Goal: Task Accomplishment & Management: Manage account settings

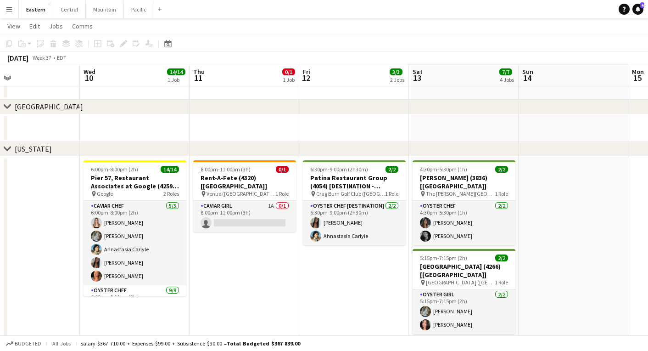
scroll to position [0, 243]
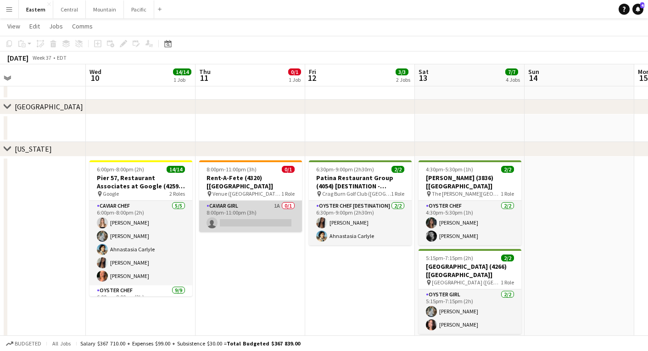
click at [235, 201] on app-card-role "Caviar Girl 1A 0/1 8:00pm-11:00pm (3h) single-neutral-actions" at bounding box center [250, 216] width 103 height 31
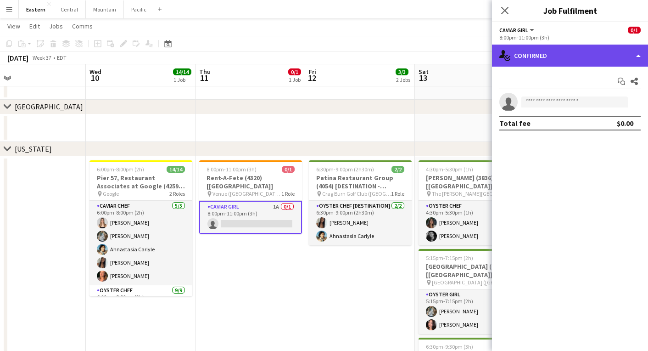
click at [581, 60] on div "single-neutral-actions-check-2 Confirmed" at bounding box center [570, 56] width 156 height 22
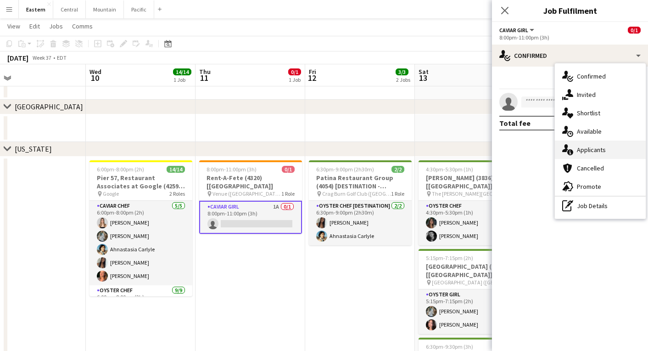
click at [593, 152] on span "Applicants" at bounding box center [591, 149] width 29 height 8
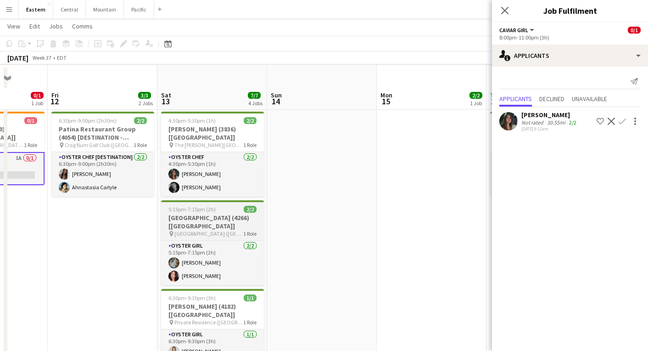
scroll to position [405, 0]
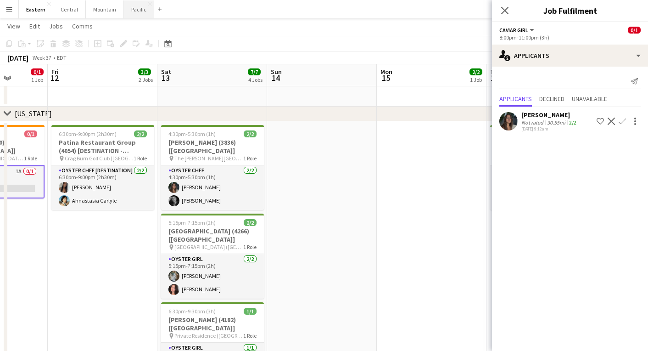
click at [125, 15] on button "Pacific Close" at bounding box center [139, 9] width 30 height 18
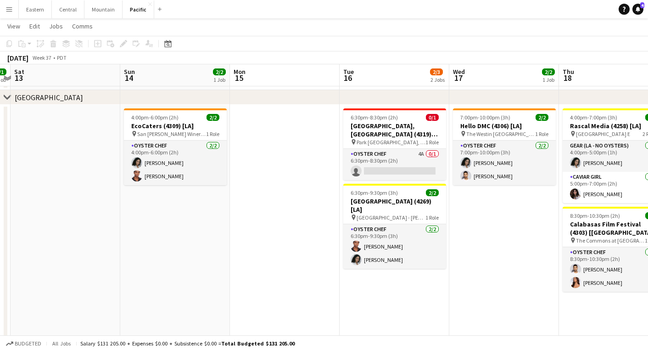
scroll to position [0, 356]
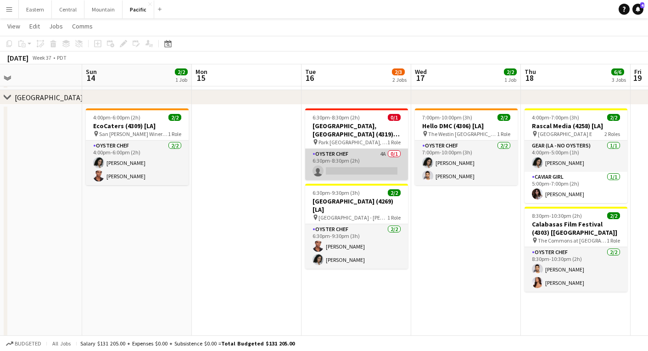
click at [340, 156] on app-card-role "Oyster Chef 4A 0/1 6:30pm-8:30pm (2h) single-neutral-actions" at bounding box center [356, 164] width 103 height 31
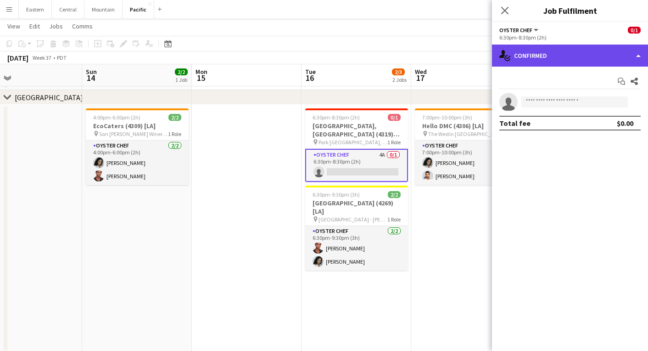
click at [594, 54] on div "single-neutral-actions-check-2 Confirmed" at bounding box center [570, 56] width 156 height 22
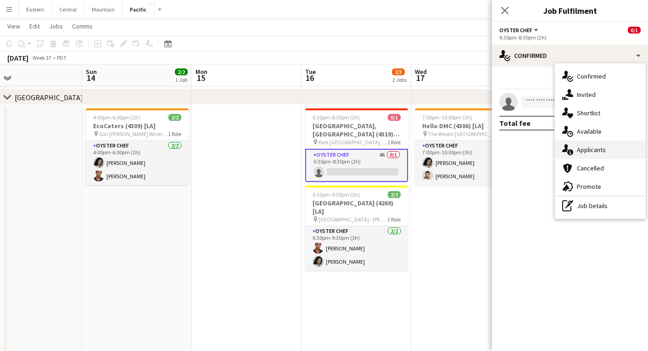
click at [599, 153] on span "Applicants" at bounding box center [591, 149] width 29 height 8
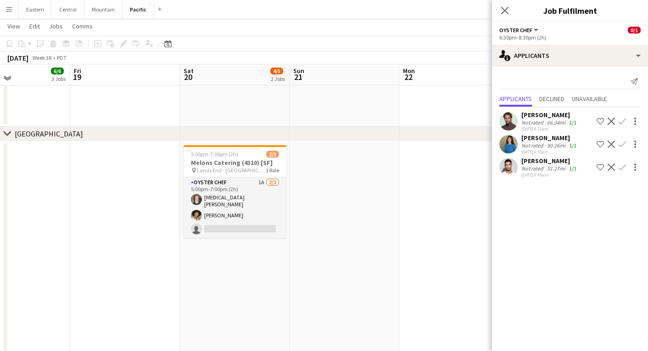
scroll to position [439, 0]
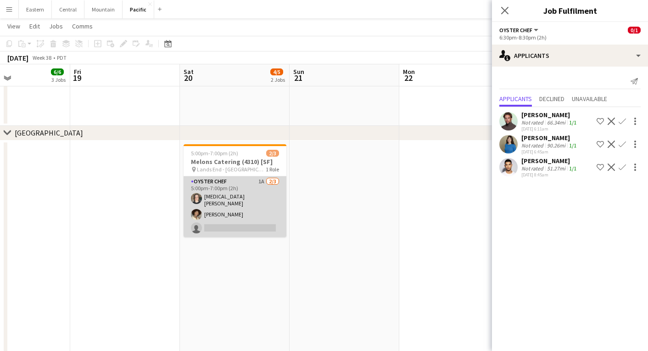
click at [216, 204] on app-card-role "Oyster Chef 1A [DATE] 5:00pm-7:00pm (2h) [MEDICAL_DATA][PERSON_NAME] [PERSON_NA…" at bounding box center [235, 206] width 103 height 61
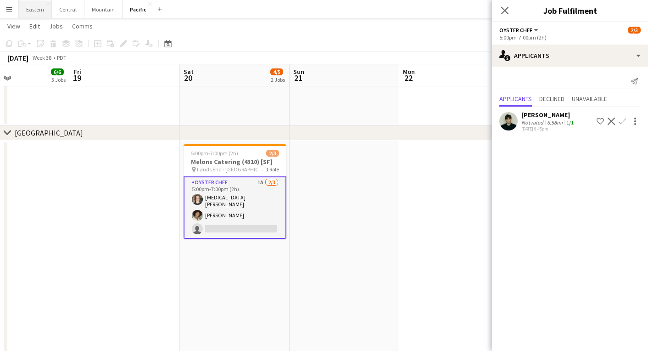
click at [36, 11] on button "Eastern Close" at bounding box center [35, 9] width 33 height 18
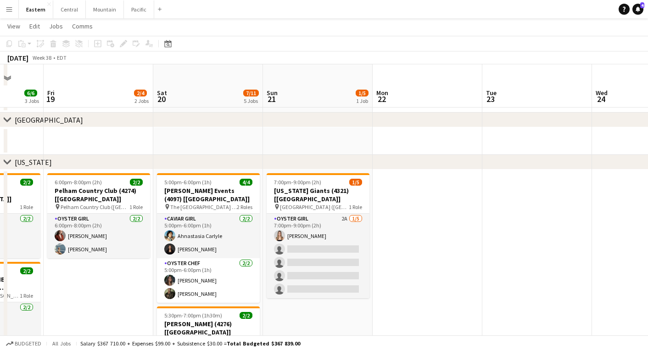
scroll to position [304, 0]
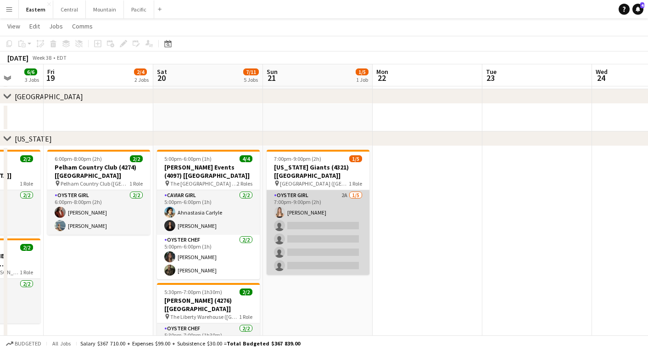
click at [343, 213] on app-card-role "Oyster Girl 2A [DATE] 7:00pm-9:00pm (2h) [PERSON_NAME] single-neutral-actions s…" at bounding box center [318, 232] width 103 height 84
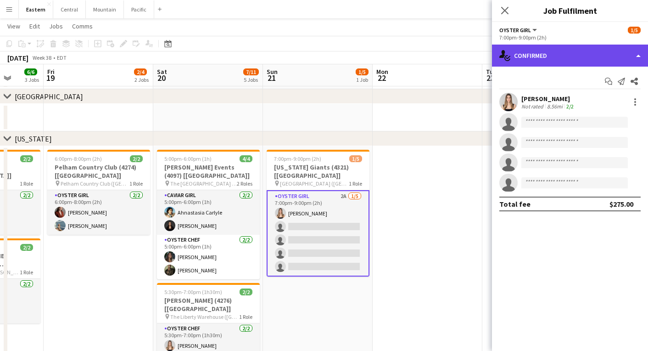
click at [570, 55] on div "single-neutral-actions-check-2 Confirmed" at bounding box center [570, 56] width 156 height 22
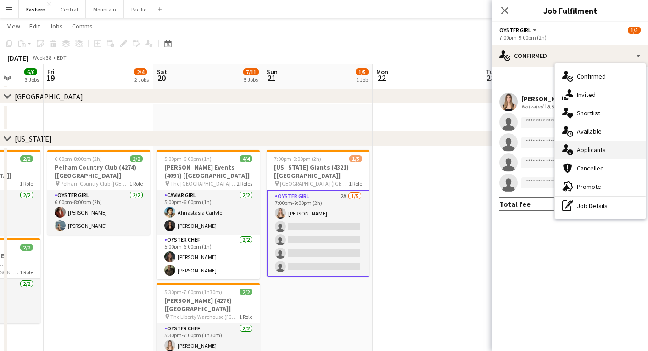
click at [600, 150] on span "Applicants" at bounding box center [591, 149] width 29 height 8
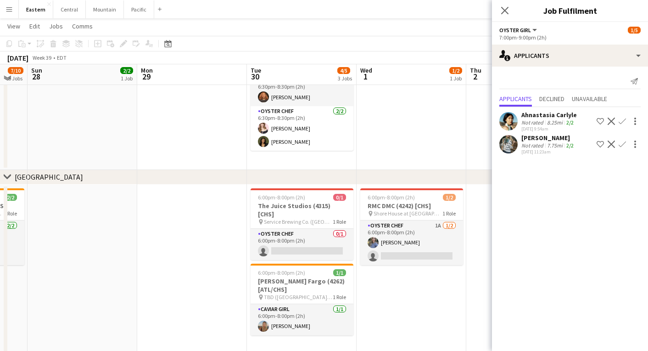
scroll to position [116, 0]
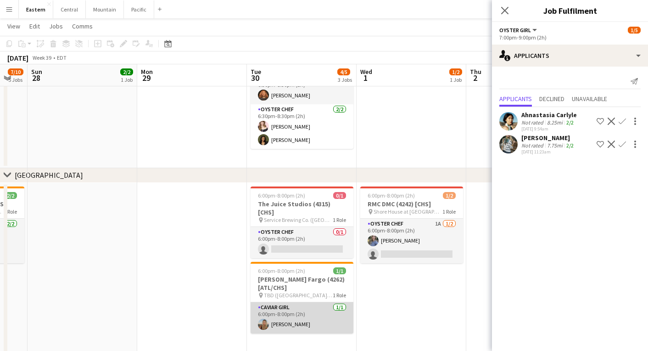
click at [302, 302] on app-card-role "Caviar Girl [DEMOGRAPHIC_DATA][DATE] 6:00pm-8:00pm (2h) [PERSON_NAME]" at bounding box center [302, 317] width 103 height 31
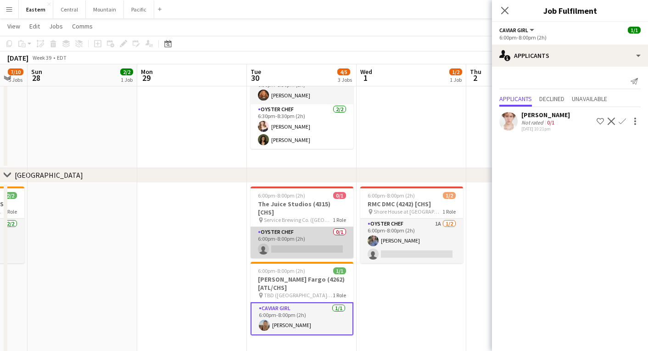
click at [293, 235] on app-card-role "Oyster Chef 0/1 6:00pm-8:00pm (2h) single-neutral-actions" at bounding box center [302, 242] width 103 height 31
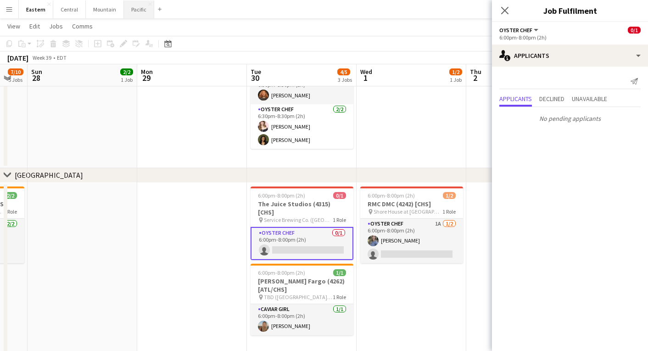
click at [130, 9] on button "Pacific Close" at bounding box center [139, 9] width 30 height 18
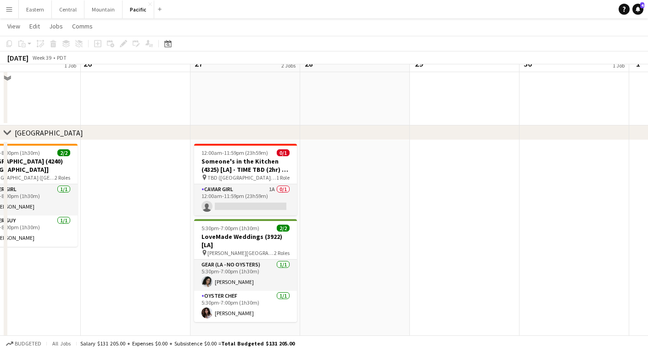
scroll to position [181, 0]
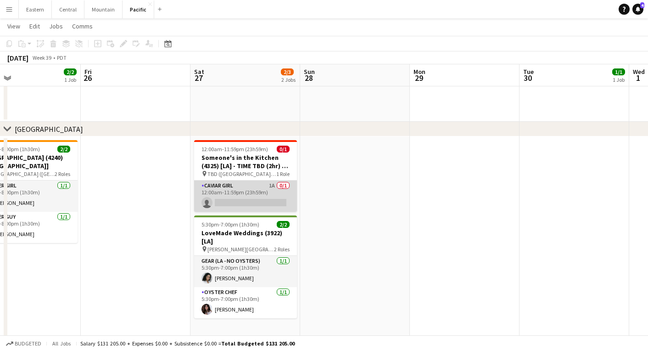
click at [215, 189] on app-card-role "Caviar Girl 1A 0/1 12:00am-11:59pm (23h59m) single-neutral-actions" at bounding box center [245, 195] width 103 height 31
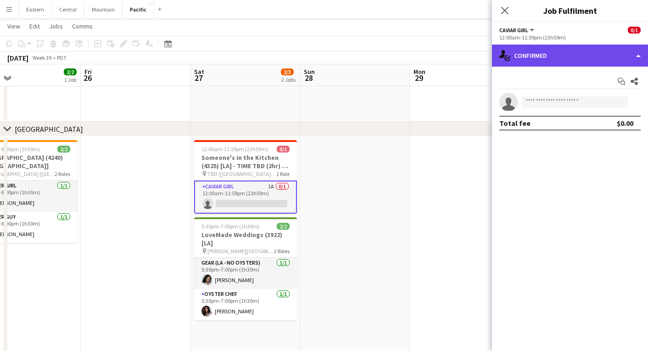
click at [585, 55] on div "single-neutral-actions-check-2 Confirmed" at bounding box center [570, 56] width 156 height 22
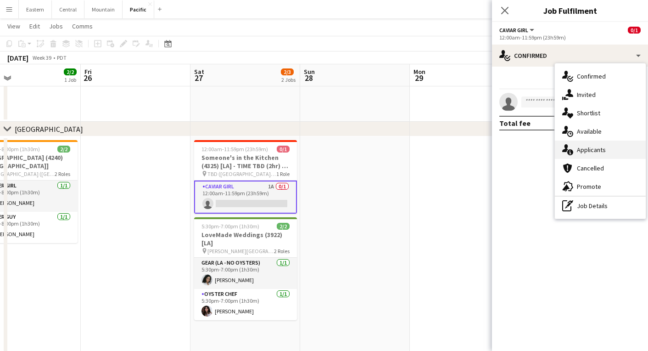
click at [595, 146] on span "Applicants" at bounding box center [591, 149] width 29 height 8
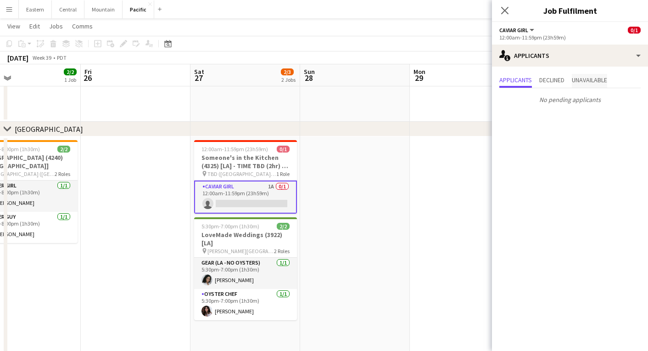
click at [596, 78] on span "Unavailable" at bounding box center [589, 80] width 35 height 6
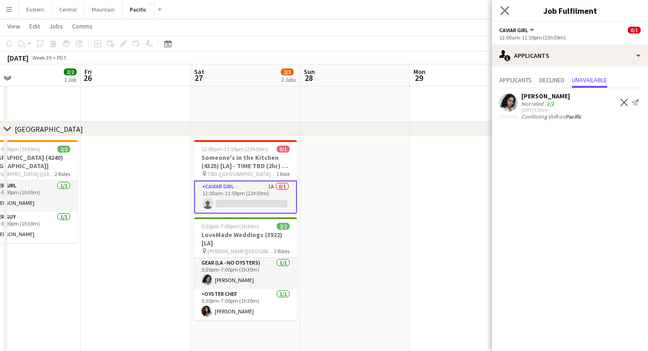
click at [502, 6] on app-icon "Close pop-in" at bounding box center [504, 10] width 13 height 13
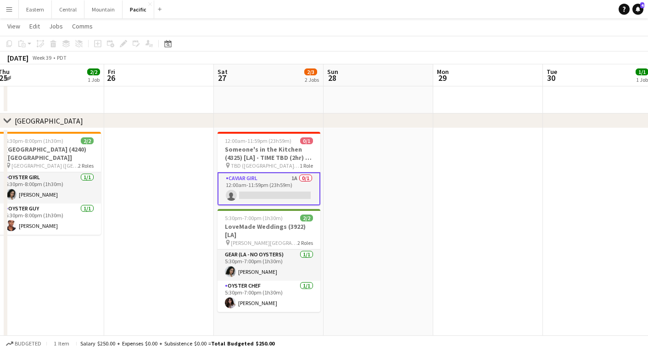
scroll to position [190, 0]
